Goal: Check status: Check status

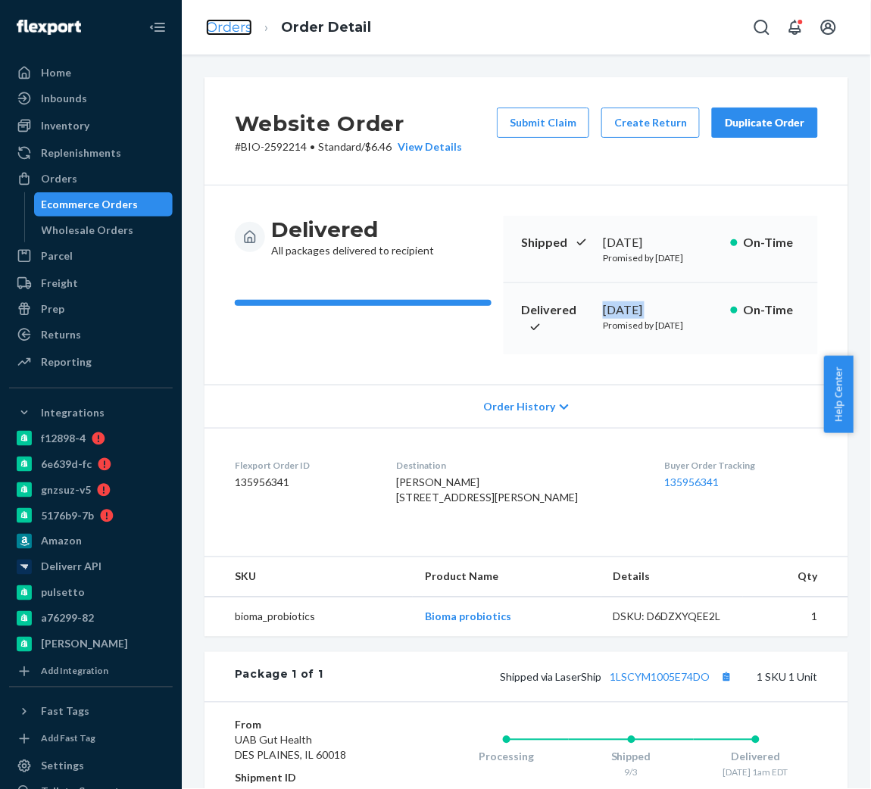
drag, startPoint x: 0, startPoint y: 0, endPoint x: 232, endPoint y: 31, distance: 234.5
click at [232, 31] on link "Orders" at bounding box center [229, 27] width 46 height 17
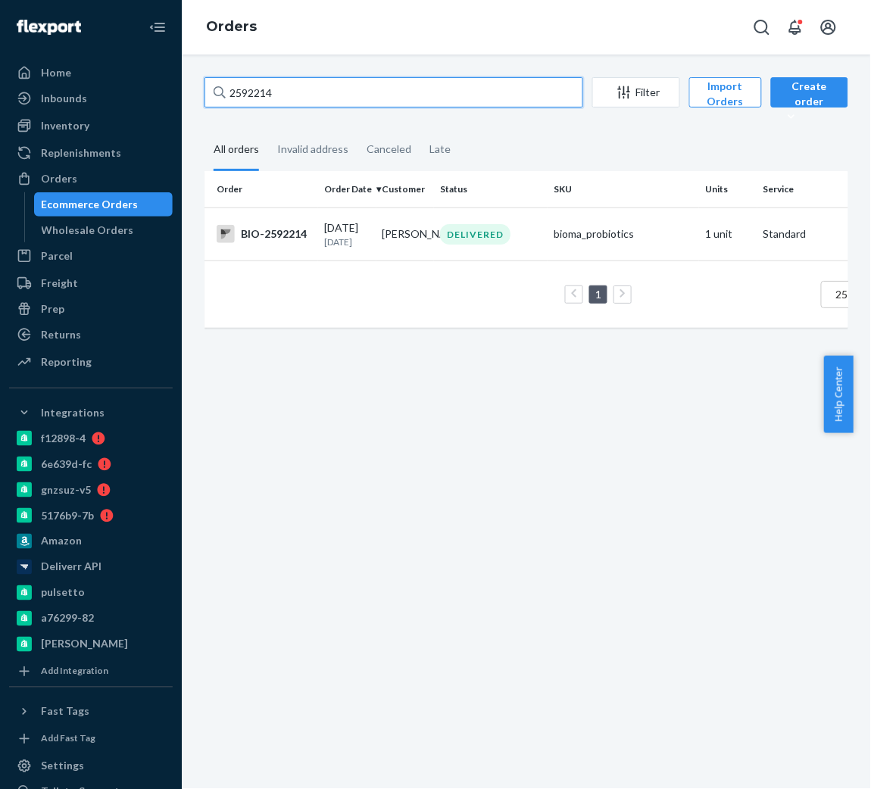
click at [276, 91] on input "2592214" at bounding box center [393, 92] width 379 height 30
paste input "[EMAIL_ADDRESS][DOMAIN_NAME]"
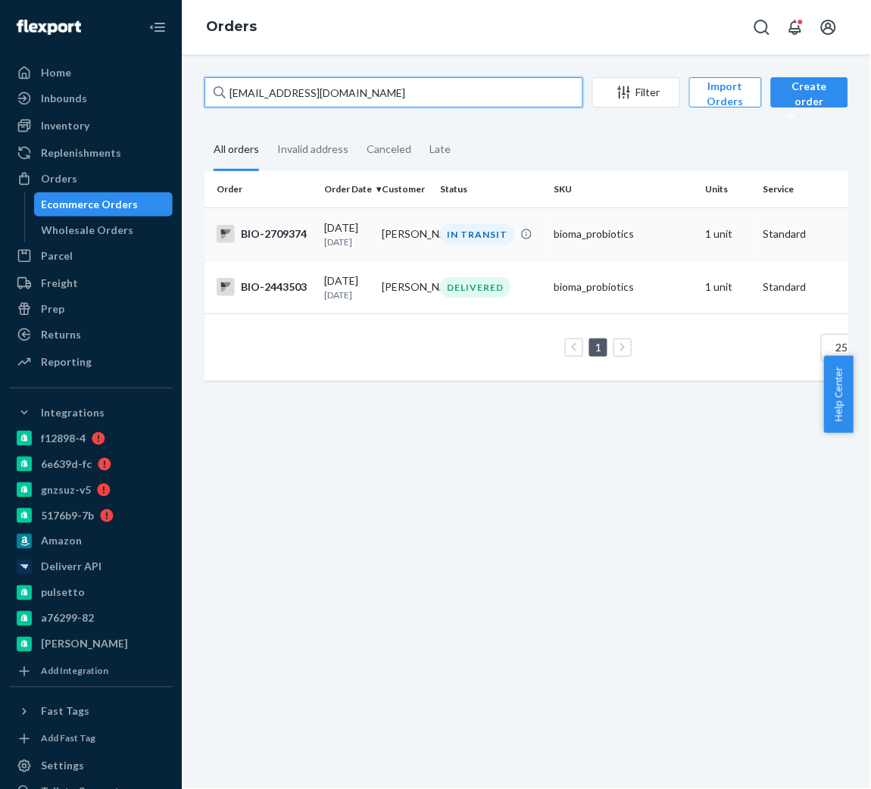
type input "[EMAIL_ADDRESS][DOMAIN_NAME]"
click at [272, 231] on div "BIO-2709374" at bounding box center [264, 234] width 95 height 18
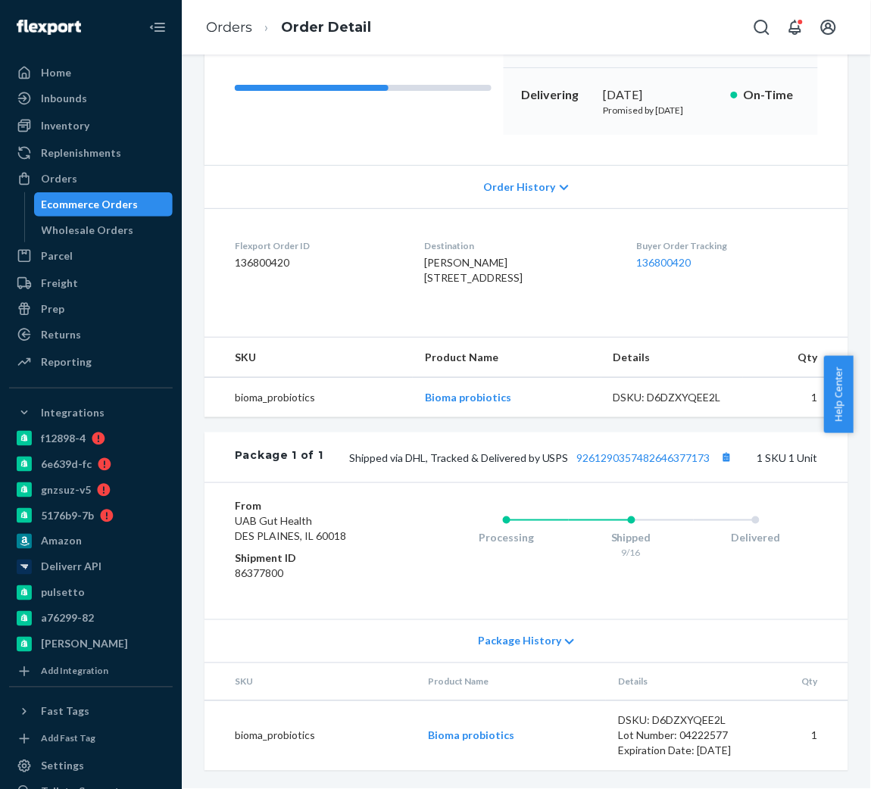
scroll to position [287, 0]
click at [617, 451] on link "9261290357482646377173" at bounding box center [643, 457] width 133 height 13
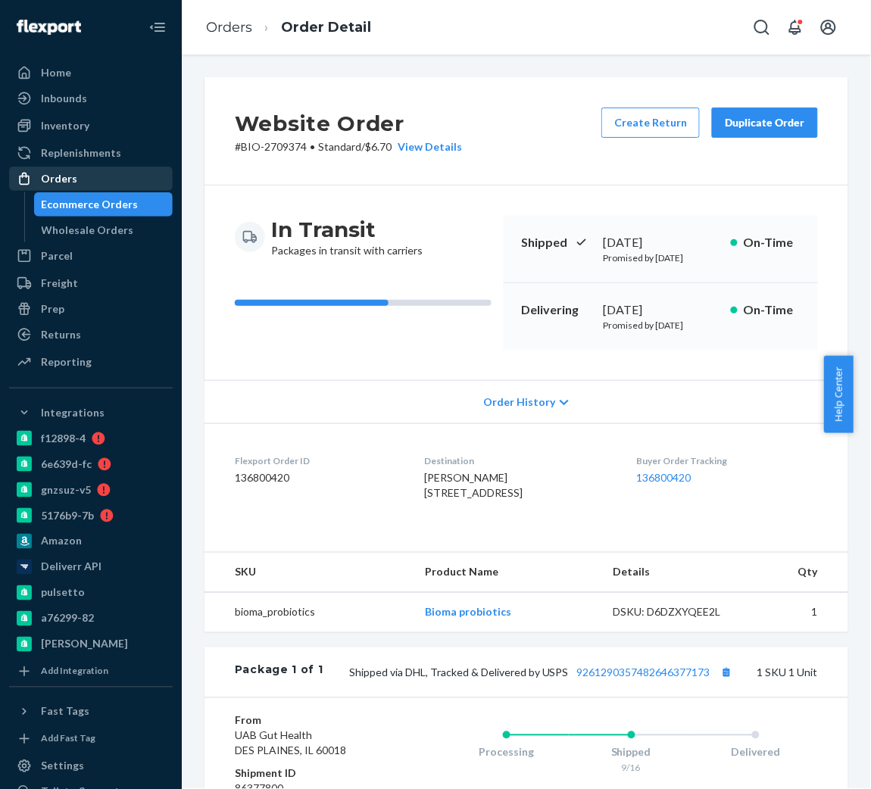
click at [70, 171] on div "Orders" at bounding box center [59, 178] width 36 height 15
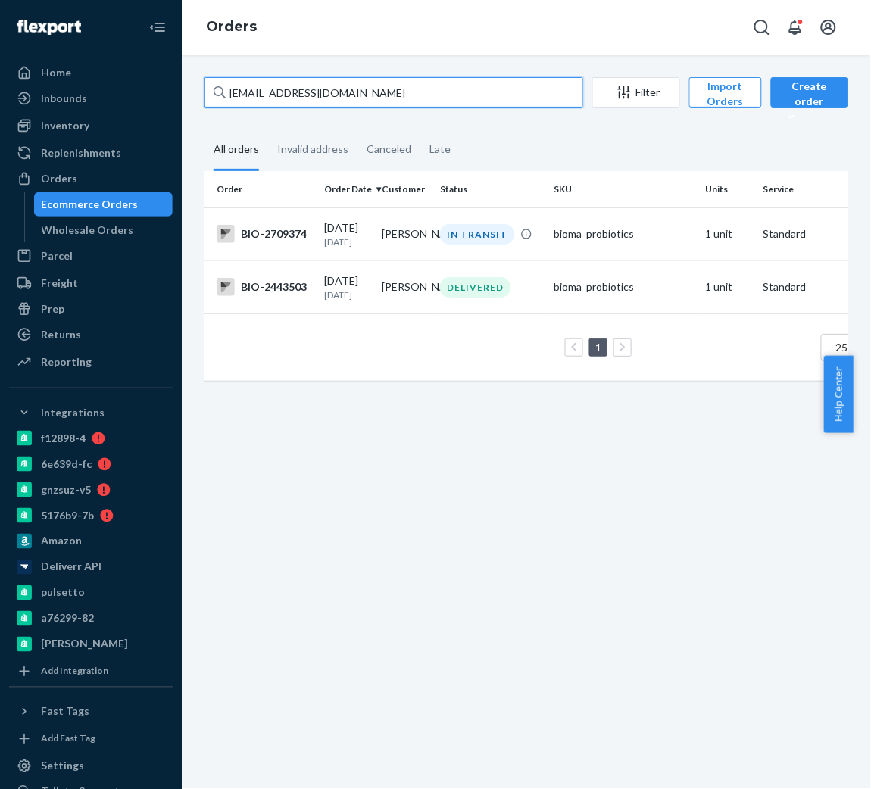
click at [373, 81] on input "[EMAIL_ADDRESS][DOMAIN_NAME]" at bounding box center [393, 92] width 379 height 30
paste input "2748334"
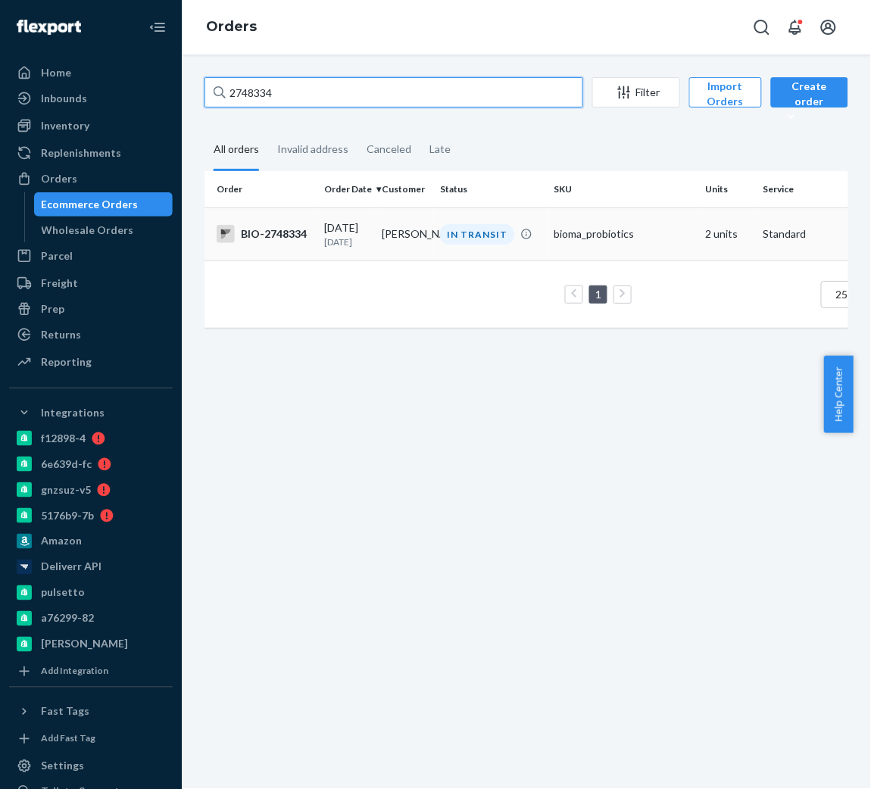
type input "2748334"
click at [298, 245] on td "BIO-2748334" at bounding box center [261, 233] width 114 height 53
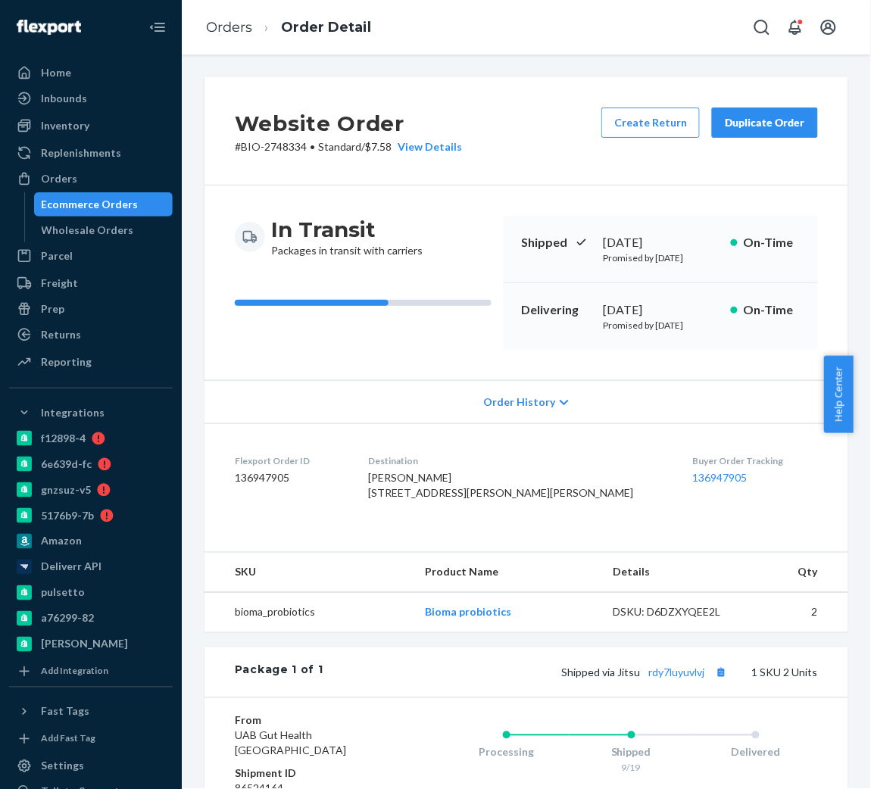
click at [525, 193] on div "In Transit Packages in transit with carriers Shipped [DATE] Promised by [DATE] …" at bounding box center [526, 282] width 644 height 195
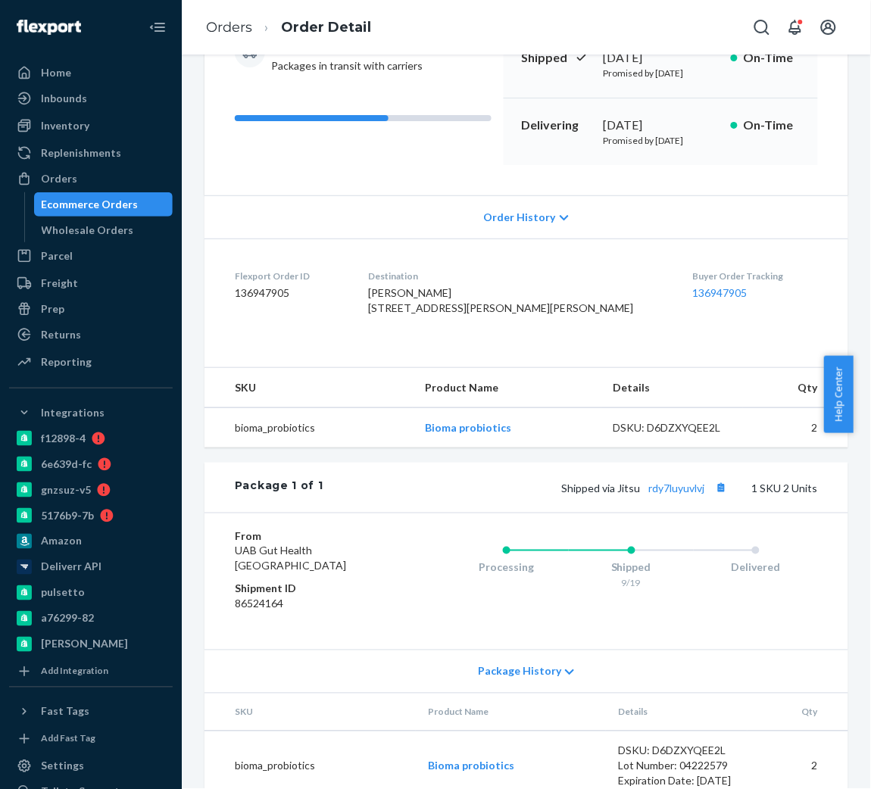
scroll to position [185, 0]
drag, startPoint x: 630, startPoint y: 558, endPoint x: 691, endPoint y: 553, distance: 61.5
click at [691, 512] on div "Package 1 of 1 Shipped via Jitsu rdy7luyuvlvj 1 SKU 2 Units" at bounding box center [526, 487] width 644 height 50
copy link "rdy7luyuvlvj"
